Goal: Navigation & Orientation: Understand site structure

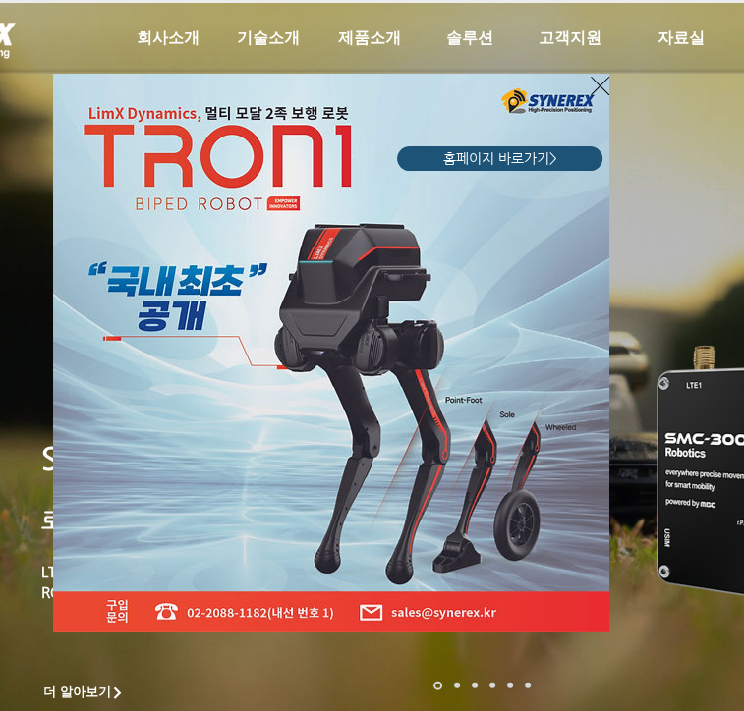
click at [591, 79] on icon "사이트로 돌아가기" at bounding box center [600, 86] width 19 height 25
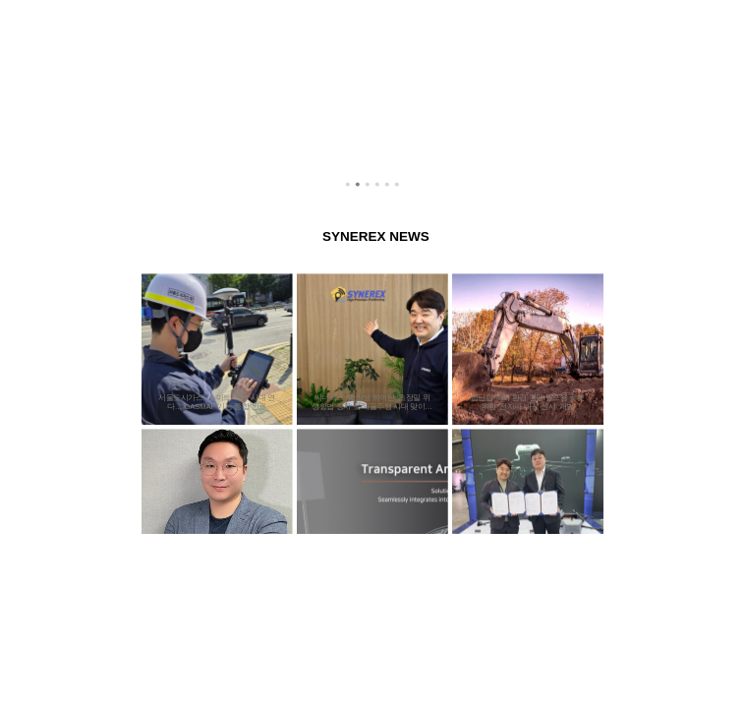
scroll to position [1277, 0]
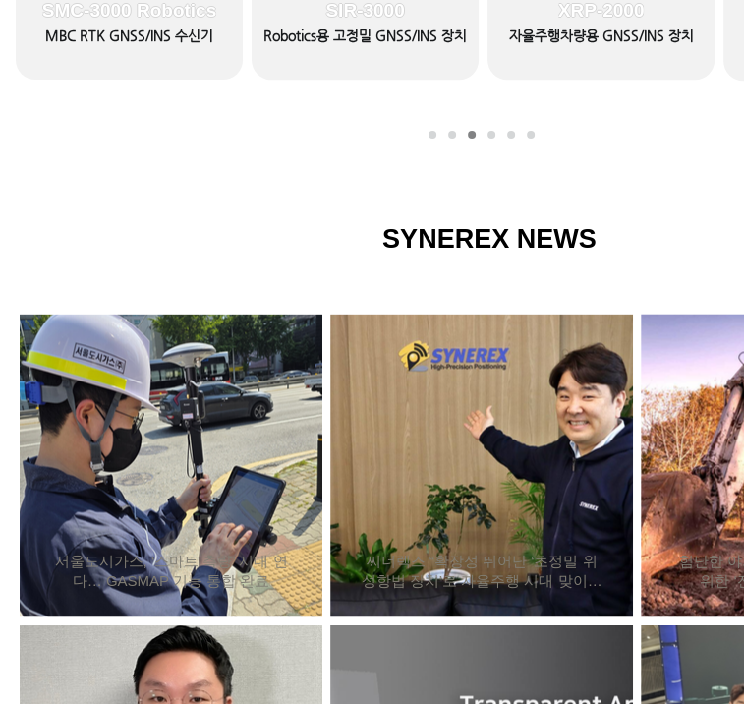
click at [233, 276] on div at bounding box center [481, 576] width 963 height 835
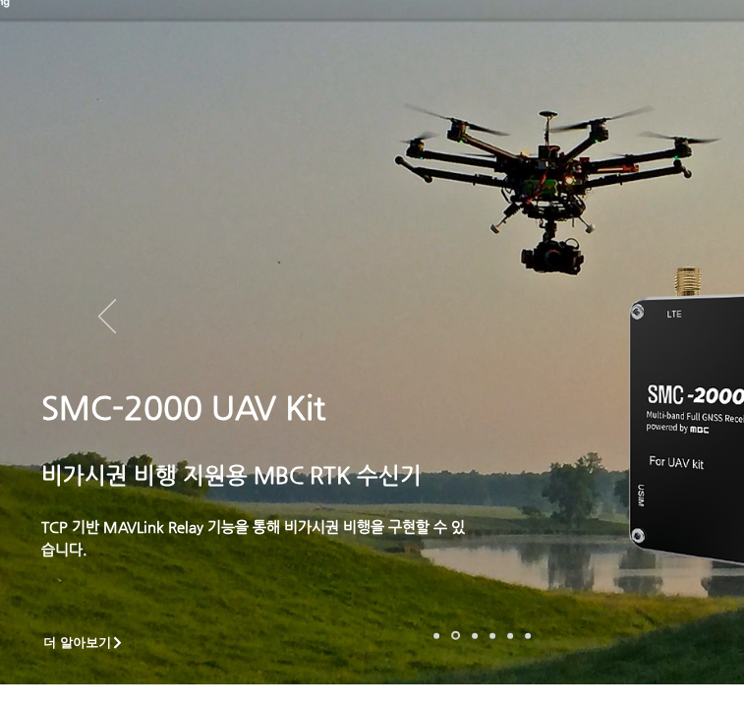
scroll to position [0, 0]
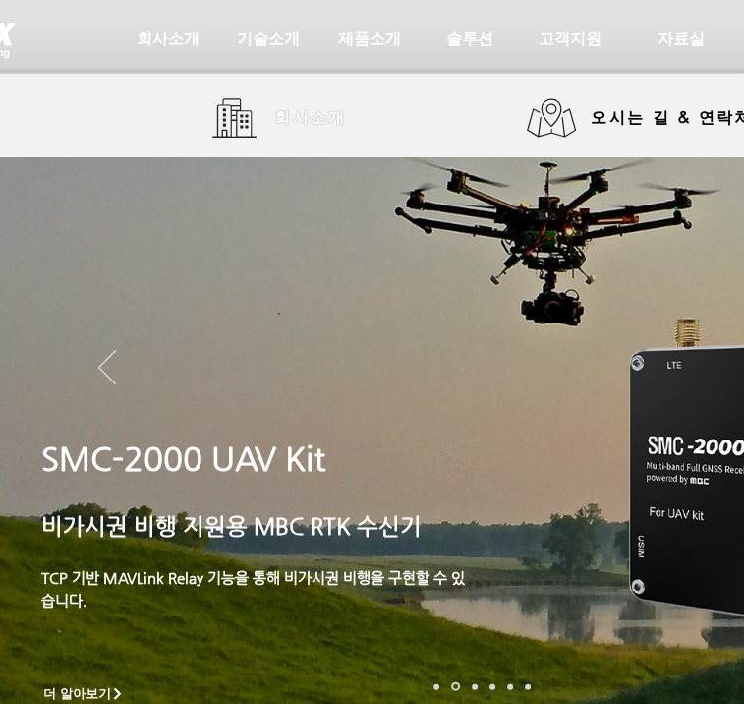
click at [311, 121] on span "회사소개" at bounding box center [310, 118] width 73 height 21
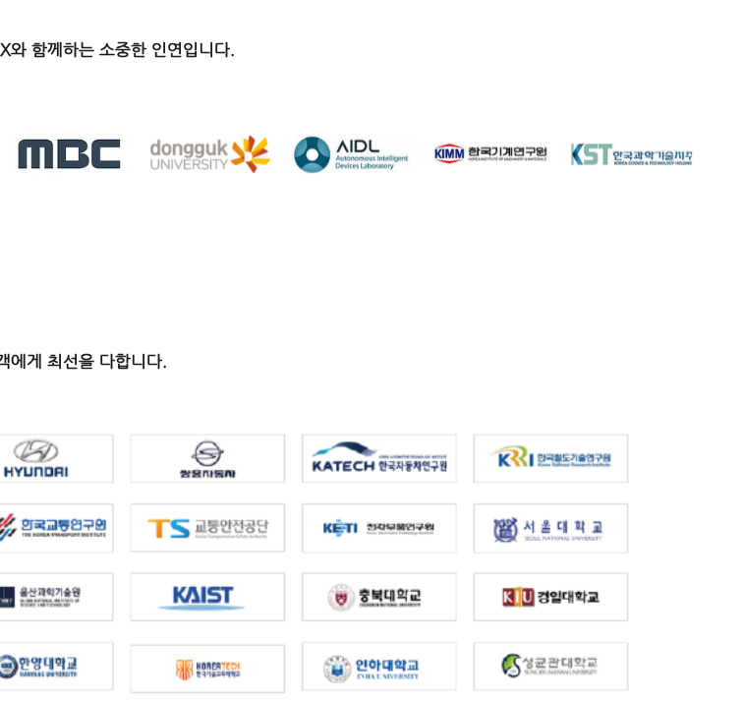
scroll to position [2653, 0]
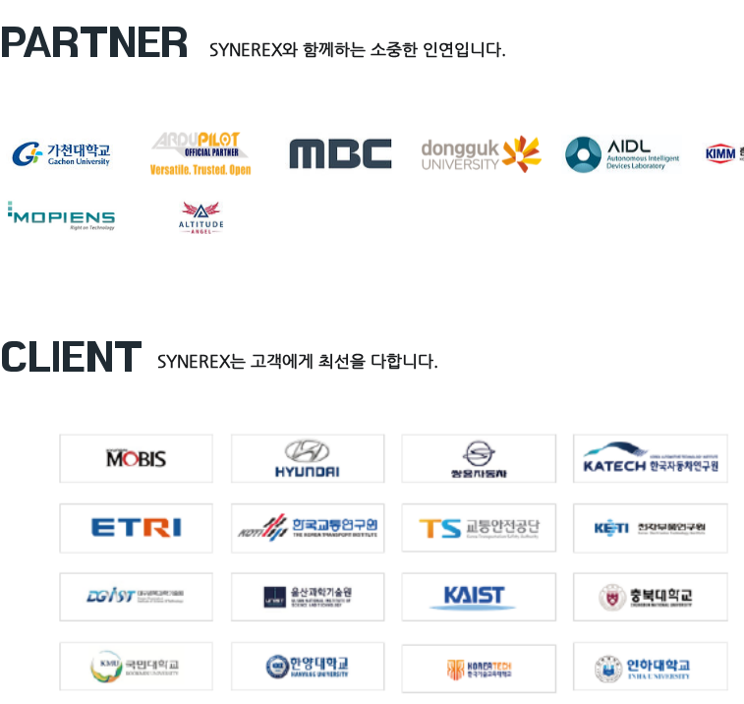
drag, startPoint x: 414, startPoint y: 298, endPoint x: 277, endPoint y: 310, distance: 137.1
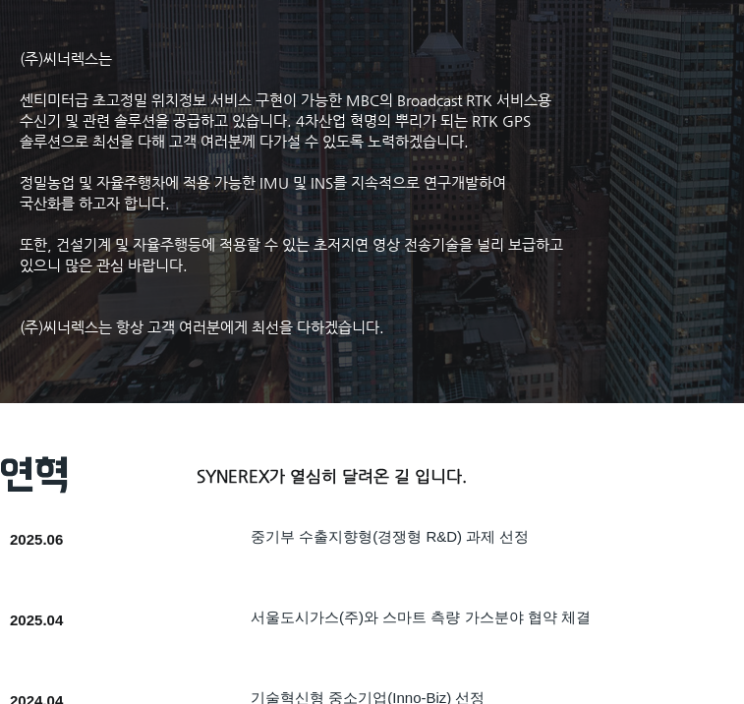
scroll to position [0, 0]
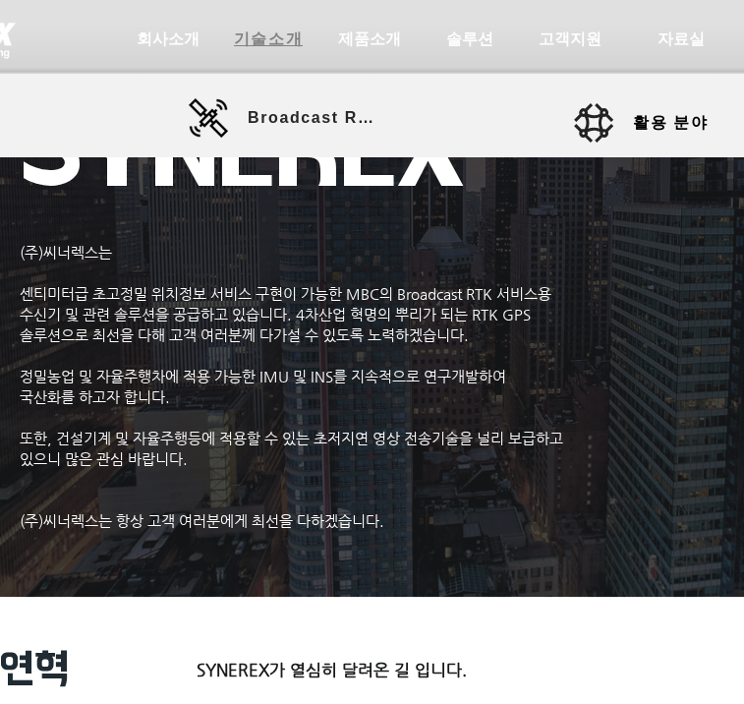
click at [256, 53] on span "기술소개" at bounding box center [268, 39] width 98 height 39
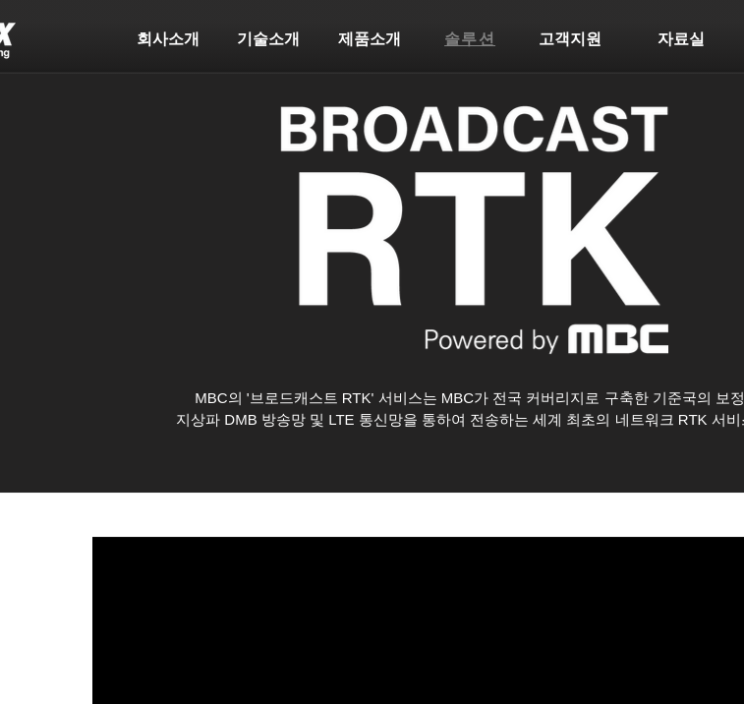
click at [478, 34] on span "솔루션" at bounding box center [470, 39] width 52 height 21
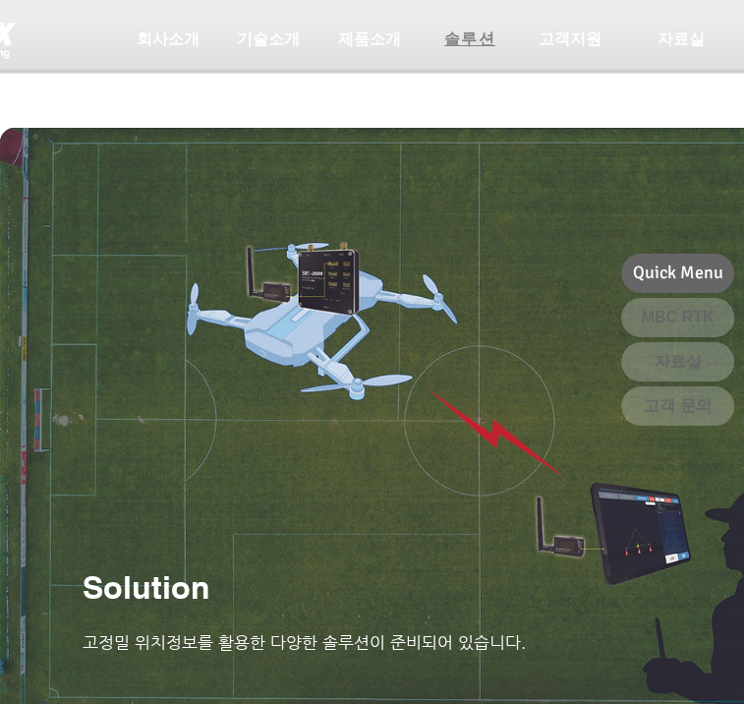
click at [456, 35] on span "솔루션" at bounding box center [470, 39] width 52 height 21
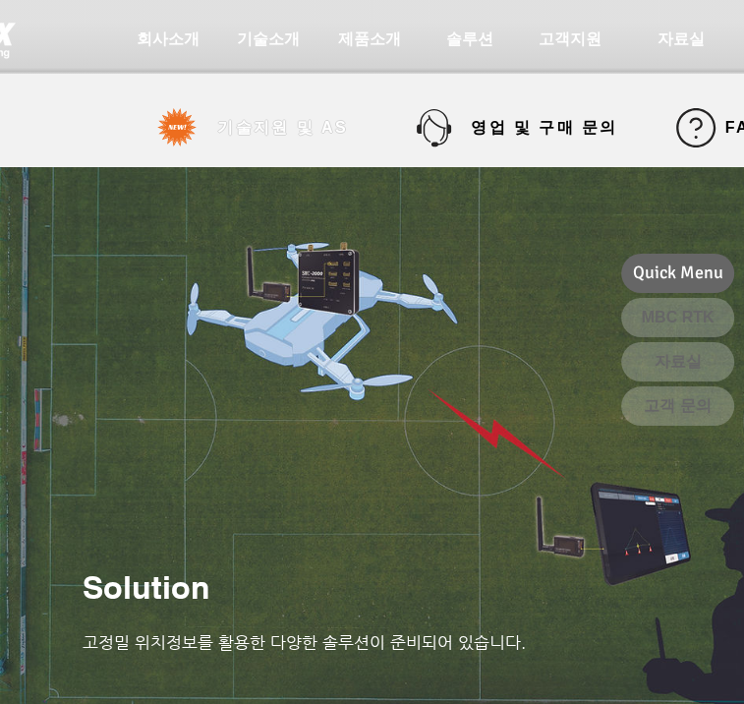
click at [332, 129] on span "기술지원 및 AS" at bounding box center [282, 128] width 131 height 21
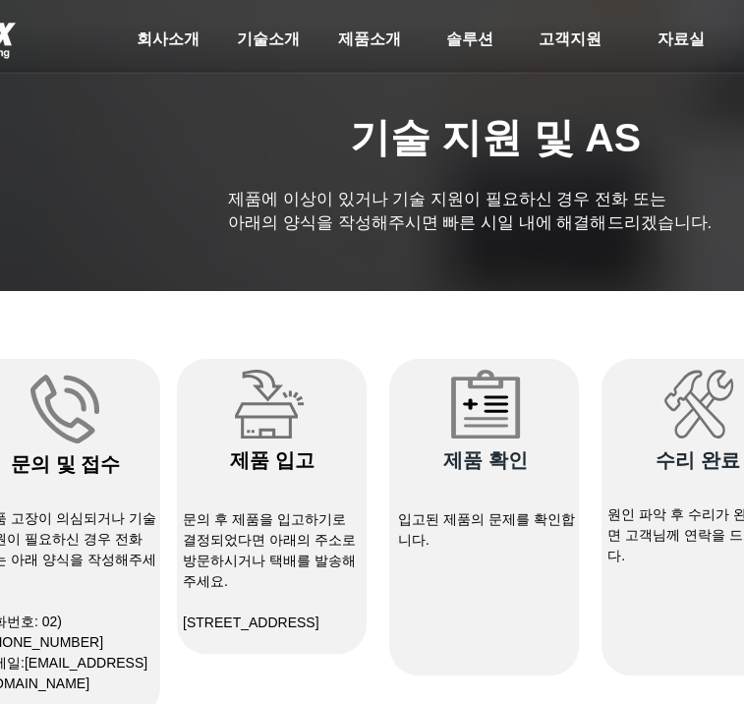
select select "******"
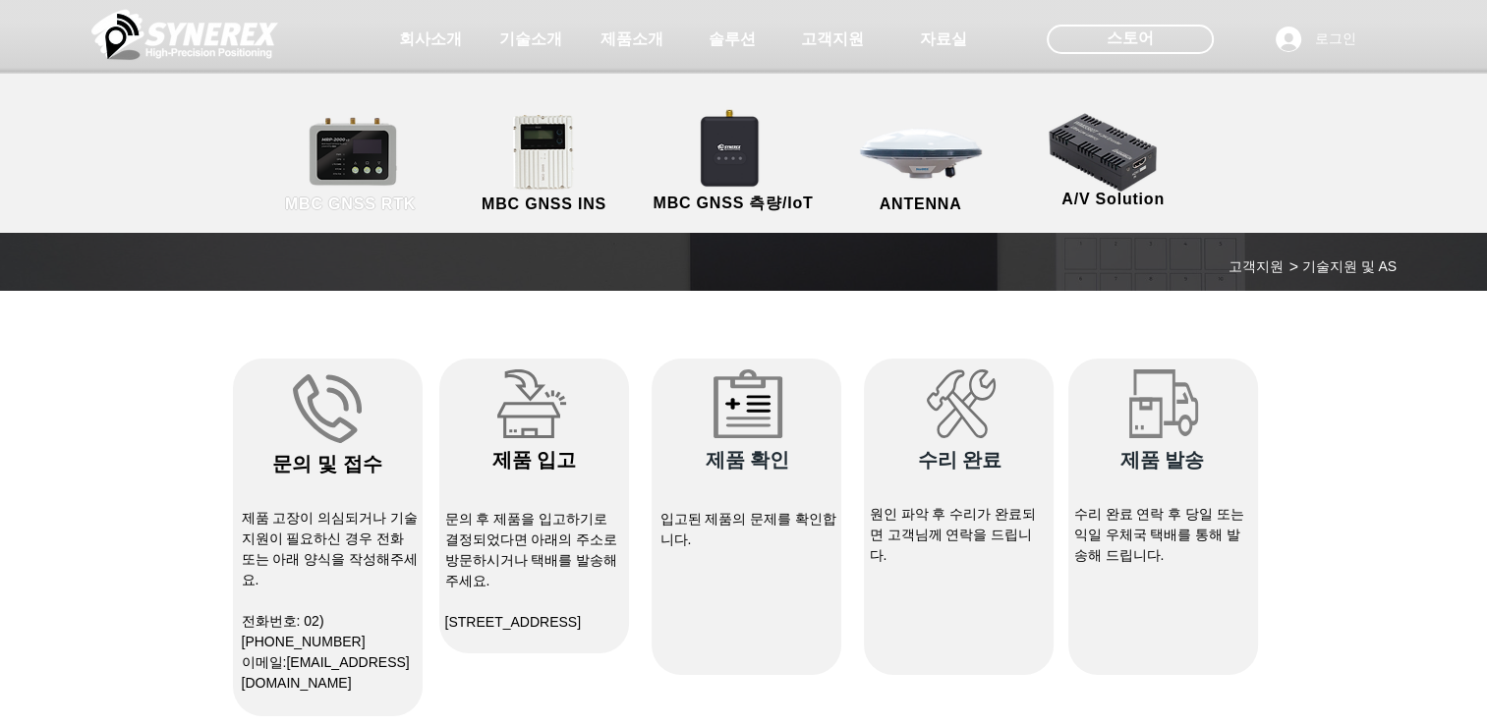
click at [310, 171] on link "MBC GNSS RTK" at bounding box center [350, 164] width 177 height 103
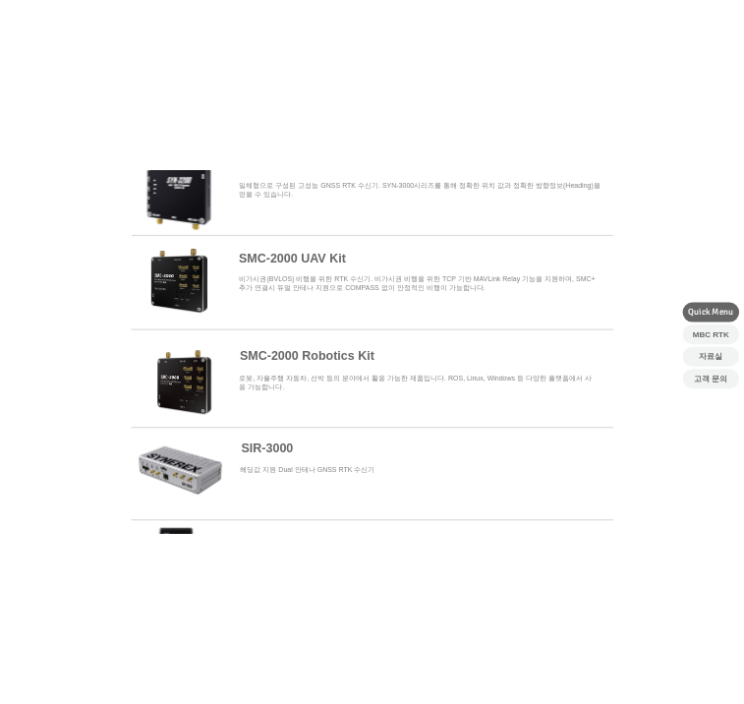
scroll to position [884, 0]
